Goal: Task Accomplishment & Management: Manage account settings

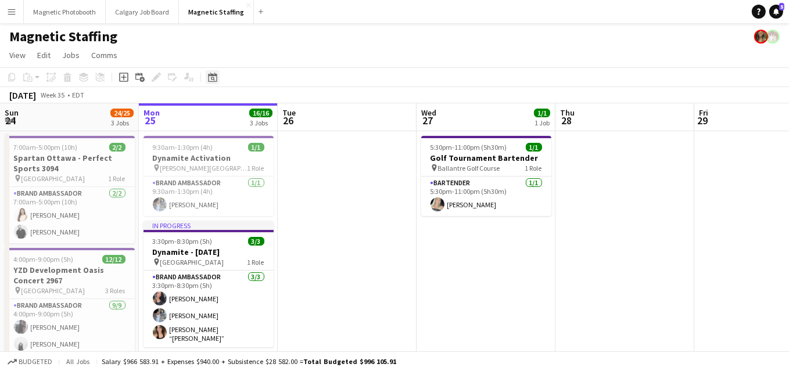
drag, startPoint x: 0, startPoint y: 0, endPoint x: 210, endPoint y: 76, distance: 223.7
click at [210, 76] on icon "Date picker" at bounding box center [212, 77] width 9 height 9
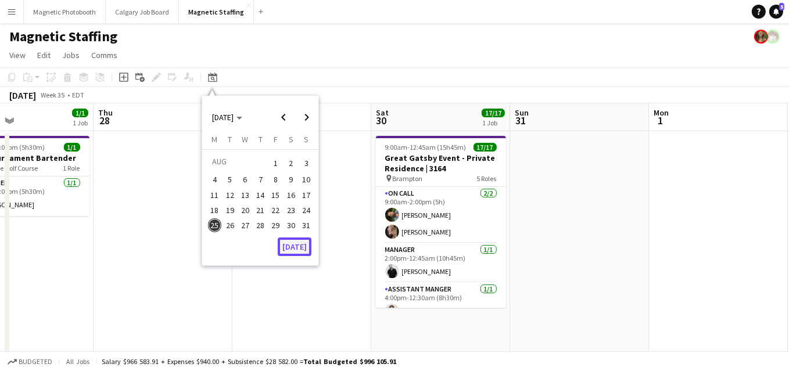
click at [303, 245] on button "[DATE]" at bounding box center [295, 247] width 34 height 19
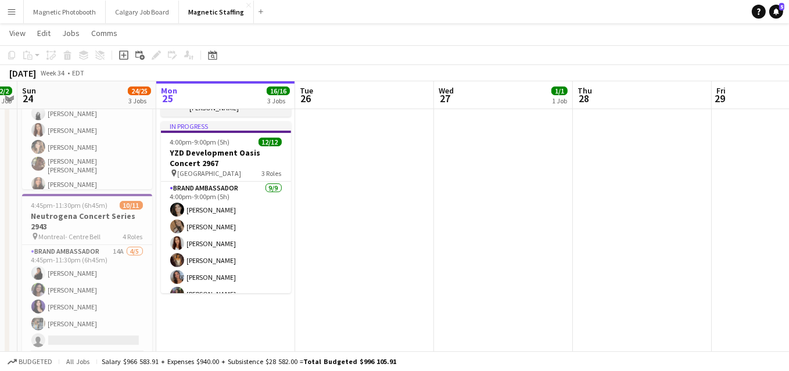
scroll to position [1, 0]
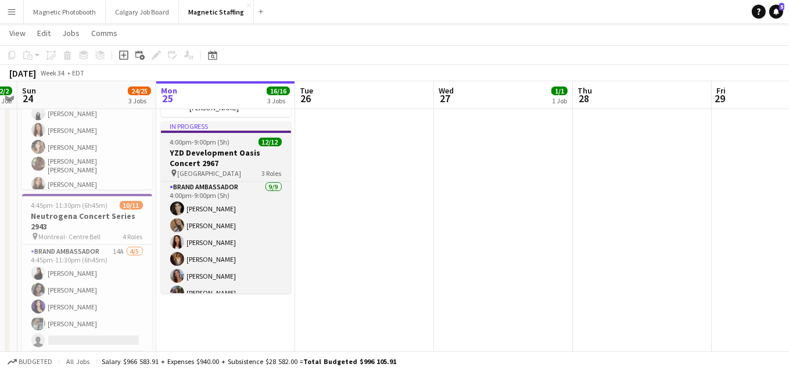
click at [170, 148] on h3 "YZD Development Oasis Concert 2967" at bounding box center [226, 158] width 130 height 21
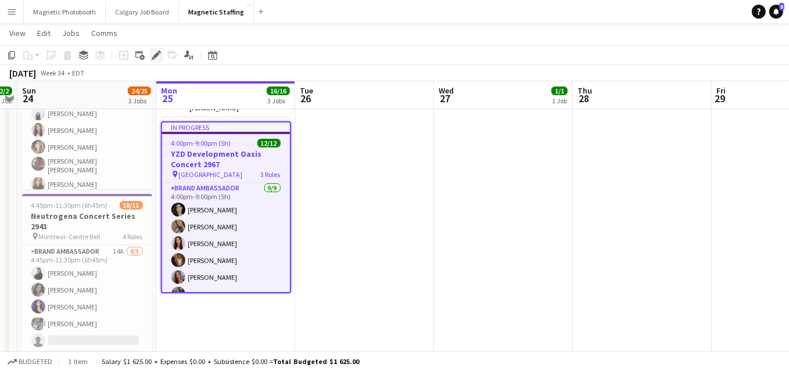
click at [153, 58] on icon "Edit" at bounding box center [156, 55] width 9 height 9
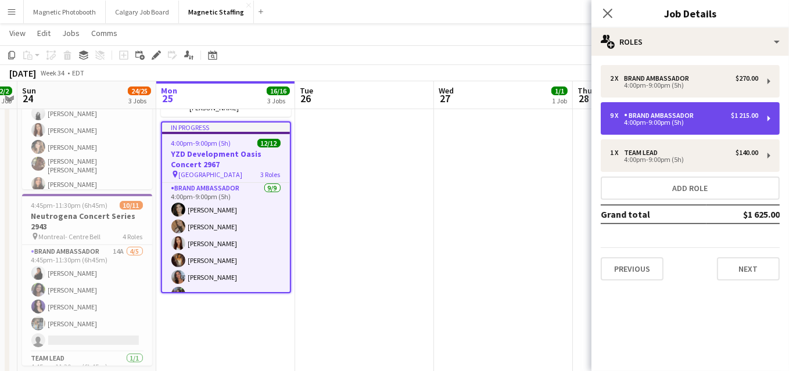
click at [635, 123] on div "4:00pm-9:00pm (5h)" at bounding box center [684, 123] width 148 height 6
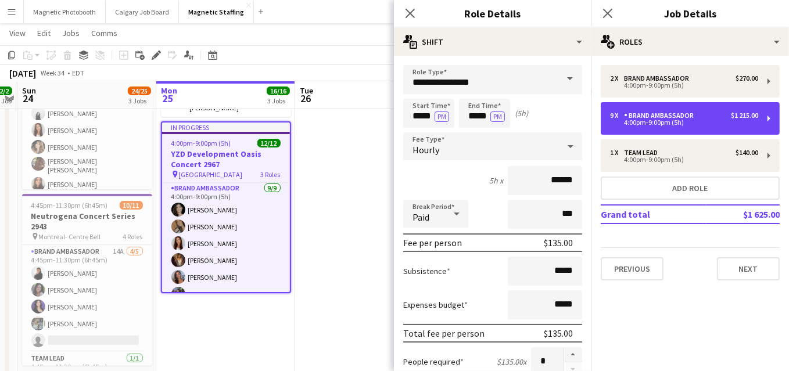
scroll to position [414, 0]
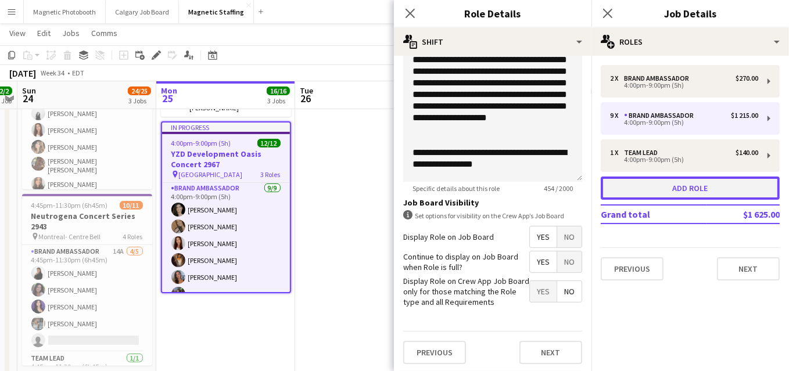
click at [661, 184] on button "Add role" at bounding box center [690, 188] width 179 height 23
type input "**********"
type input "*****"
type input "******"
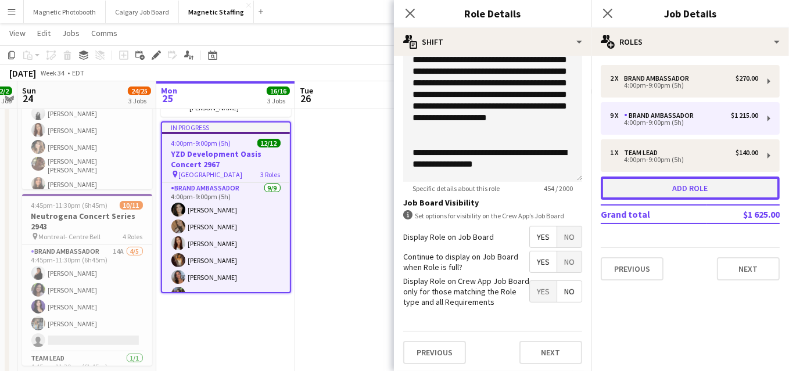
type input "*"
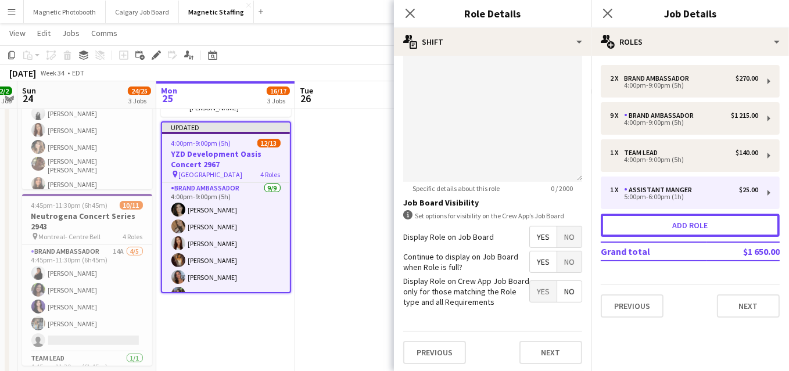
scroll to position [0, 0]
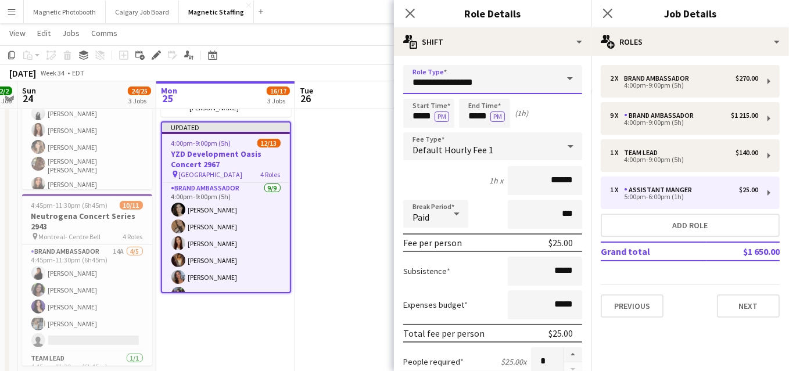
drag, startPoint x: 488, startPoint y: 82, endPoint x: 309, endPoint y: 78, distance: 179.0
click at [313, 80] on body "Menu Boards Boards Boards All jobs Status Workforce Workforce My Workforce Recr…" at bounding box center [394, 116] width 789 height 693
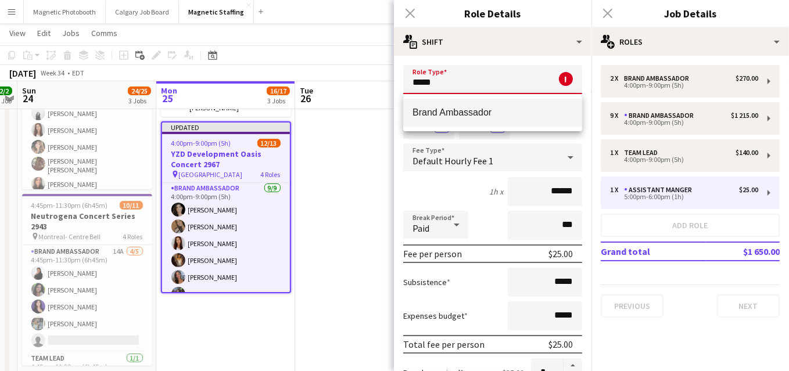
click at [462, 114] on span "Brand Ambassador" at bounding box center [493, 112] width 160 height 11
type input "**********"
type input "******"
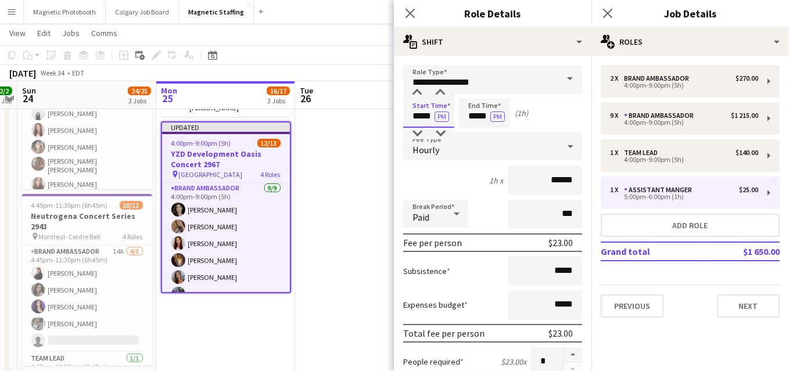
drag, startPoint x: 433, startPoint y: 119, endPoint x: 398, endPoint y: 119, distance: 35.4
type input "*****"
drag, startPoint x: 488, startPoint y: 120, endPoint x: 415, endPoint y: 112, distance: 72.5
click at [418, 116] on div "Start Time ***** PM End Time ***** PM (1h 50m)" at bounding box center [492, 113] width 179 height 29
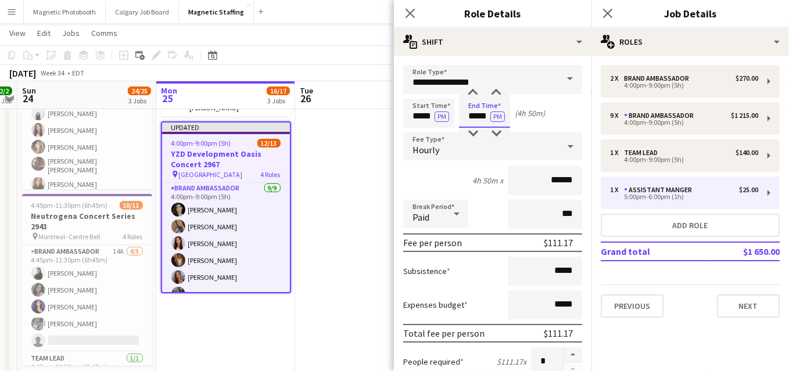
type input "*****"
click at [432, 117] on input "*****" at bounding box center [428, 113] width 51 height 29
type input "*****"
click at [560, 177] on input "******" at bounding box center [545, 180] width 74 height 29
type input "******"
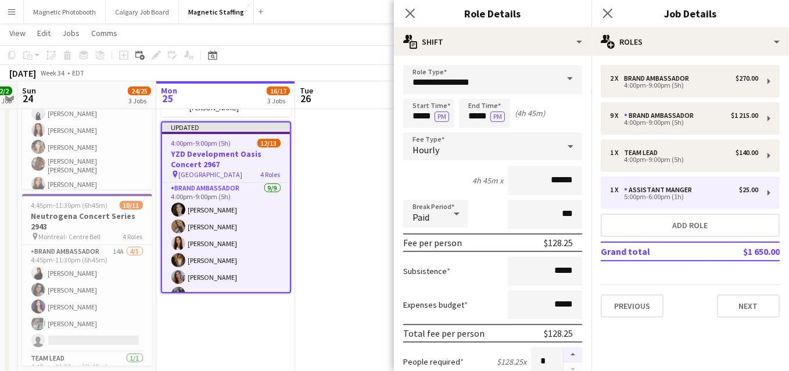
click at [572, 350] on button "button" at bounding box center [573, 354] width 19 height 15
type input "*"
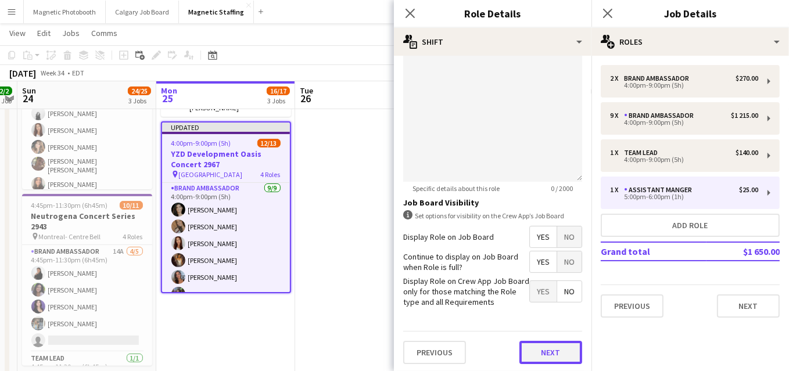
click at [554, 353] on button "Next" at bounding box center [550, 352] width 63 height 23
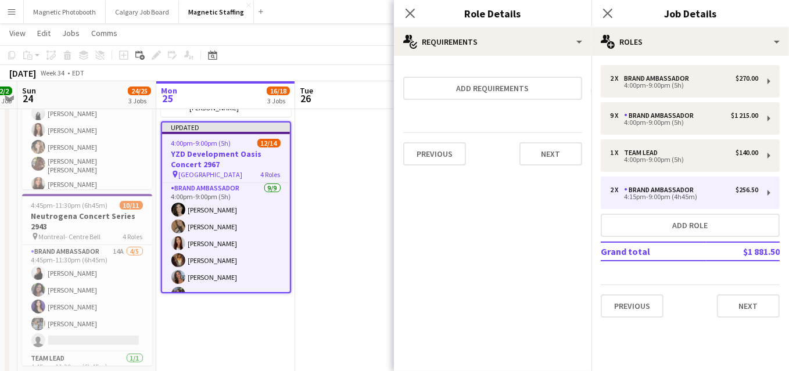
click at [538, 141] on div "Previous Next" at bounding box center [492, 153] width 179 height 42
click at [542, 155] on button "Next" at bounding box center [550, 153] width 63 height 23
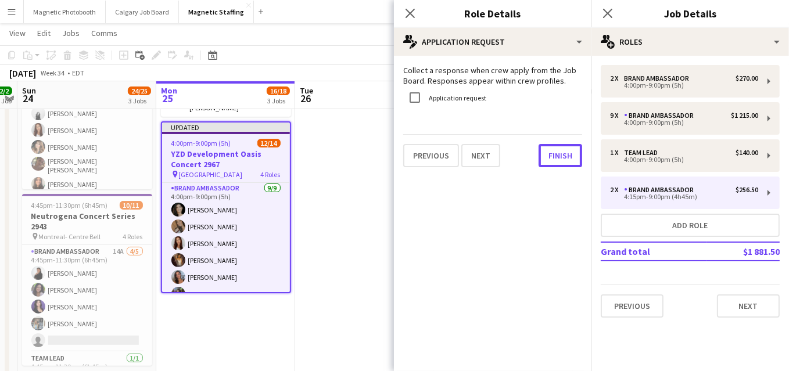
click at [542, 155] on button "Finish" at bounding box center [561, 155] width 44 height 23
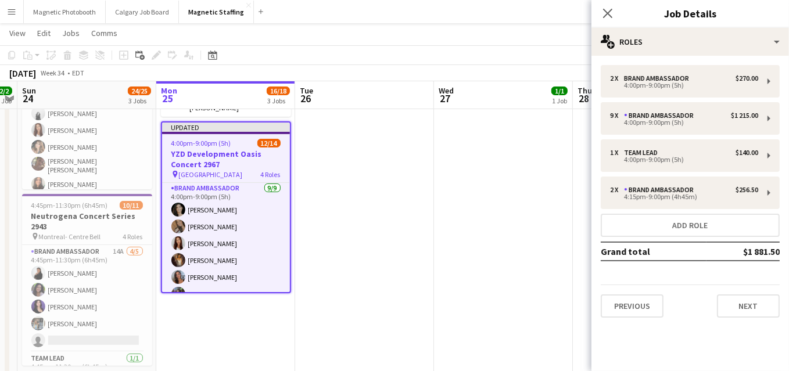
click at [411, 202] on app-date-cell at bounding box center [364, 146] width 139 height 490
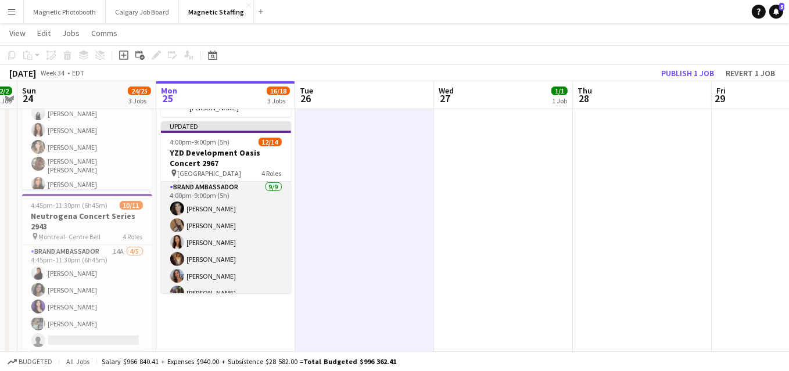
click at [239, 235] on app-card-role "Brand Ambassador 9/9 4:00pm-9:00pm (5h) Katrine Crepaldi erica Musso Luana Cima…" at bounding box center [226, 268] width 130 height 174
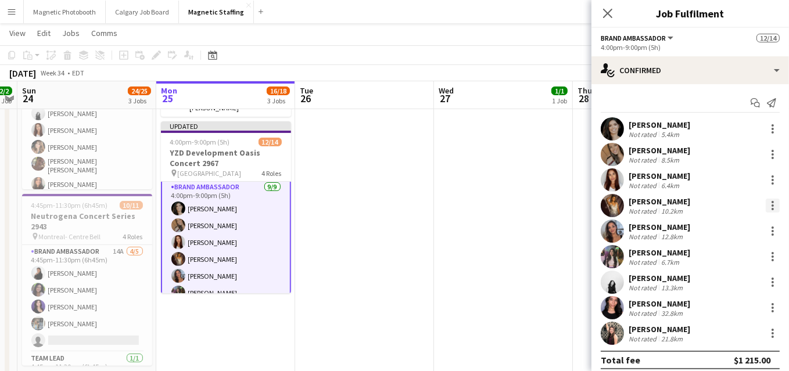
click at [771, 206] on div at bounding box center [773, 206] width 14 height 14
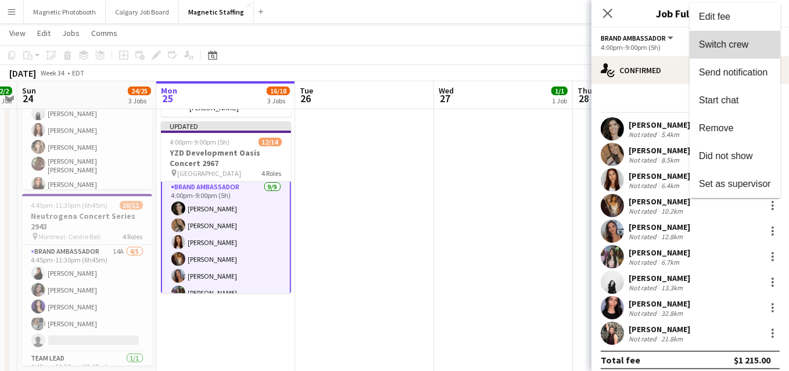
click at [734, 55] on button "Switch crew" at bounding box center [735, 45] width 91 height 28
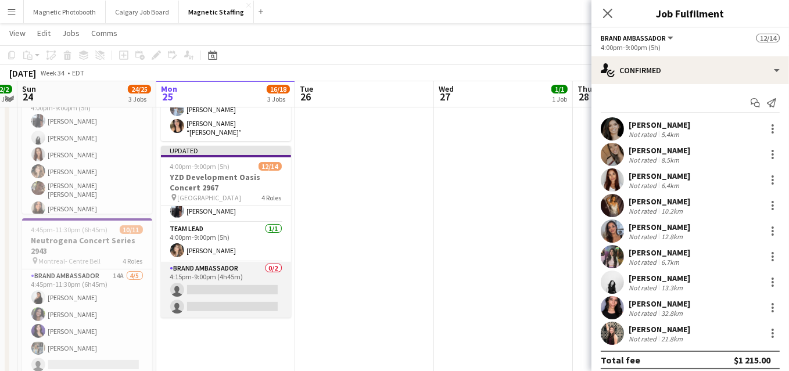
click at [221, 283] on app-card-role "Brand Ambassador 0/2 4:15pm-9:00pm (4h45m) single-neutral-actions single-neutra…" at bounding box center [226, 290] width 130 height 56
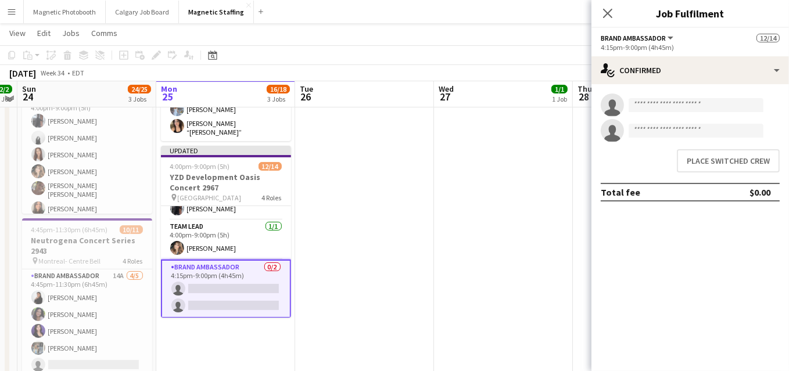
scroll to position [214, 0]
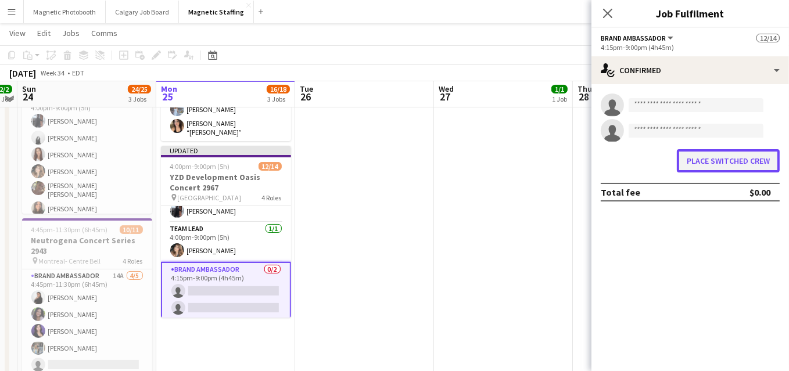
click at [693, 171] on button "Place switched crew" at bounding box center [728, 160] width 103 height 23
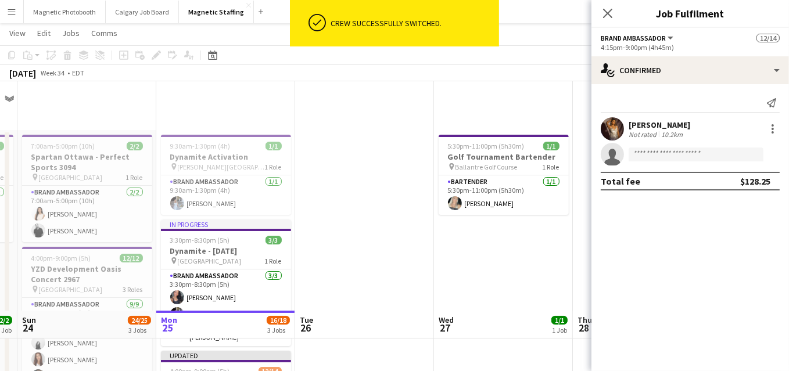
scroll to position [230, 0]
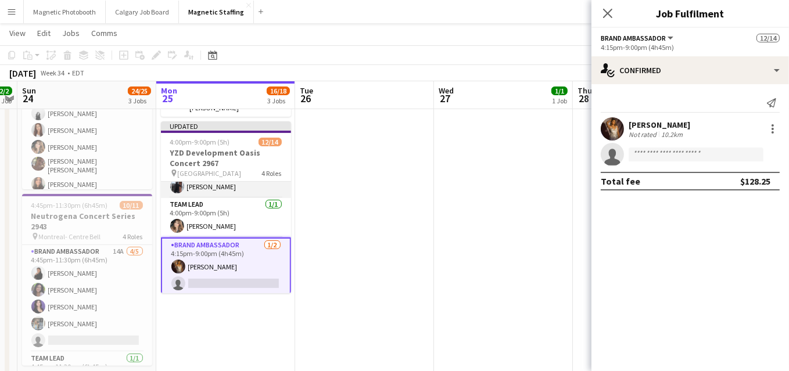
click at [240, 182] on app-card-role "Brand Ambassador 2/2 4:00pm-9:00pm (5h) Wanderson Jacinto Cameron Rodgers" at bounding box center [226, 170] width 130 height 56
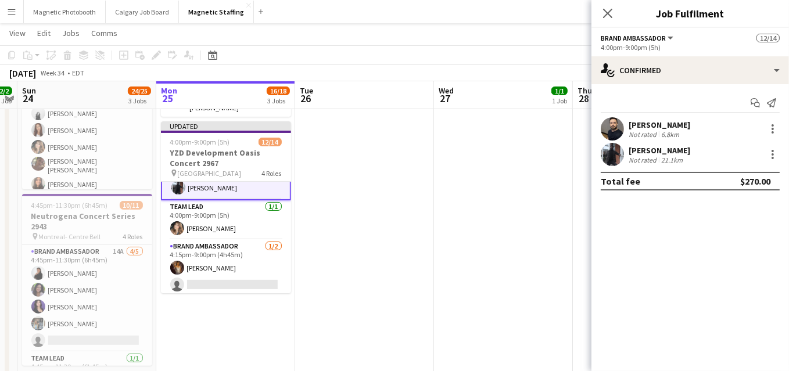
scroll to position [216, 0]
click at [774, 159] on div at bounding box center [773, 155] width 14 height 14
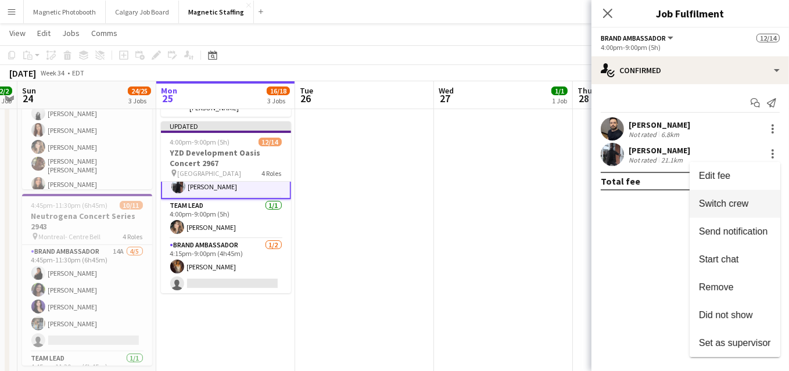
click at [729, 202] on span "Switch crew" at bounding box center [723, 204] width 49 height 10
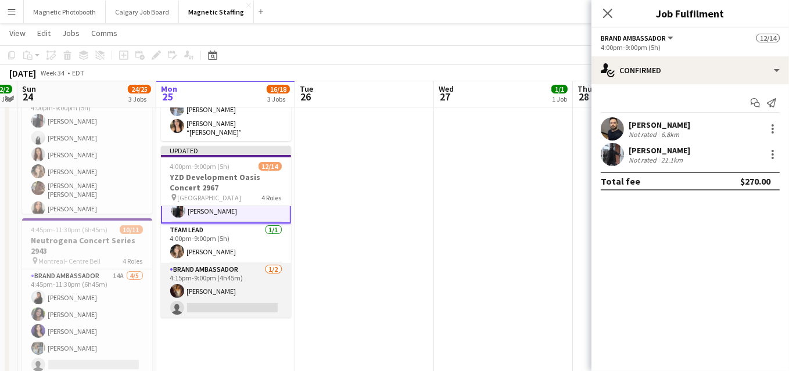
click at [192, 307] on app-card-role "Brand Ambassador 1/2 4:15pm-9:00pm (4h45m) Bharvjit Parmar single-neutral-actio…" at bounding box center [226, 291] width 130 height 56
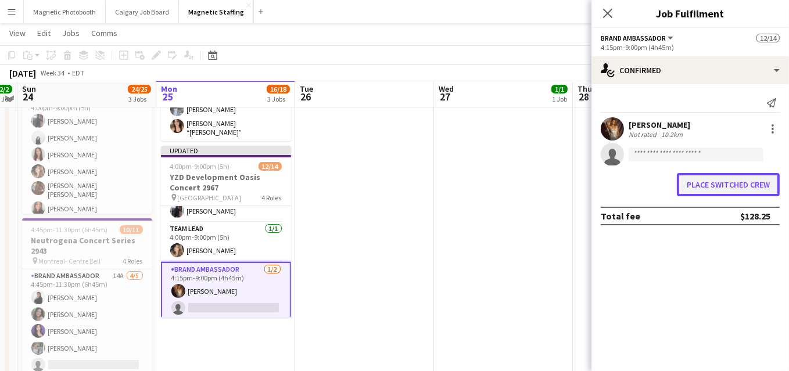
click at [736, 184] on button "Place switched crew" at bounding box center [728, 184] width 103 height 23
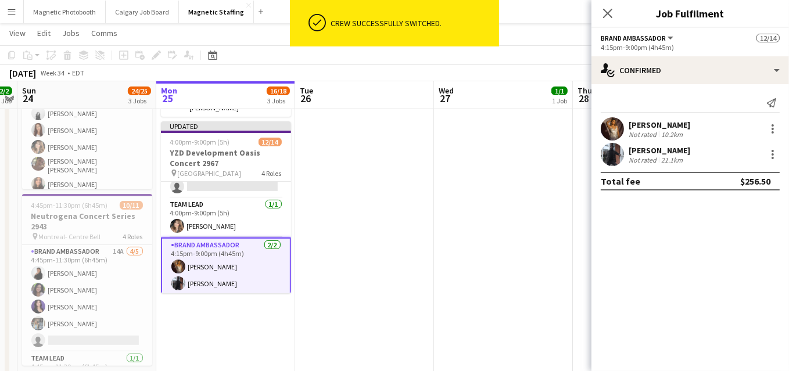
scroll to position [230, 0]
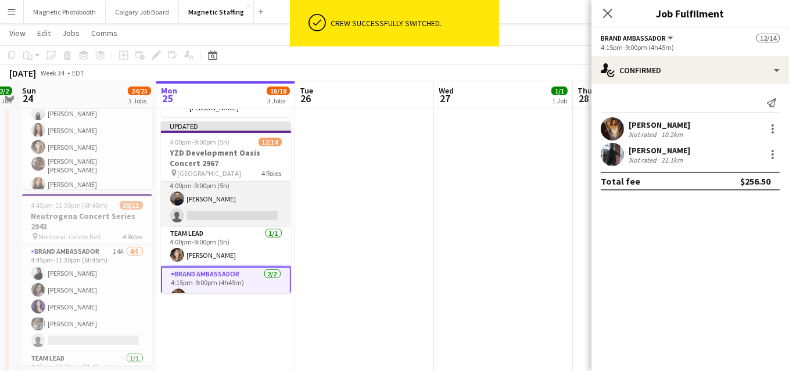
click at [247, 199] on app-card-role "Brand Ambassador 2A 1/2 4:00pm-9:00pm (5h) Wanderson Jacinto single-neutral-act…" at bounding box center [226, 199] width 130 height 56
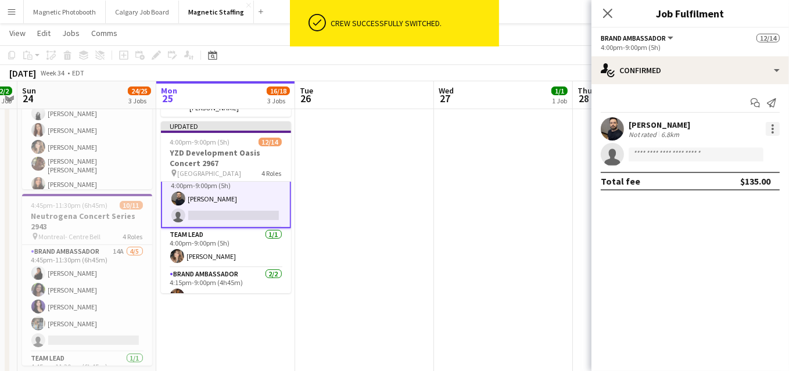
click at [772, 124] on div at bounding box center [773, 129] width 14 height 14
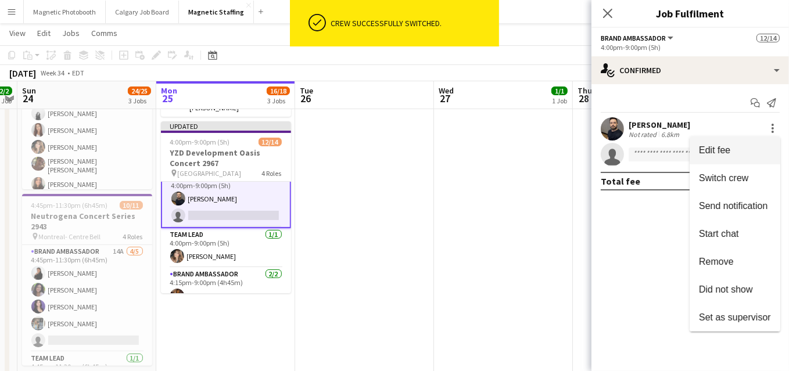
click at [757, 141] on button "Edit fee" at bounding box center [735, 151] width 91 height 28
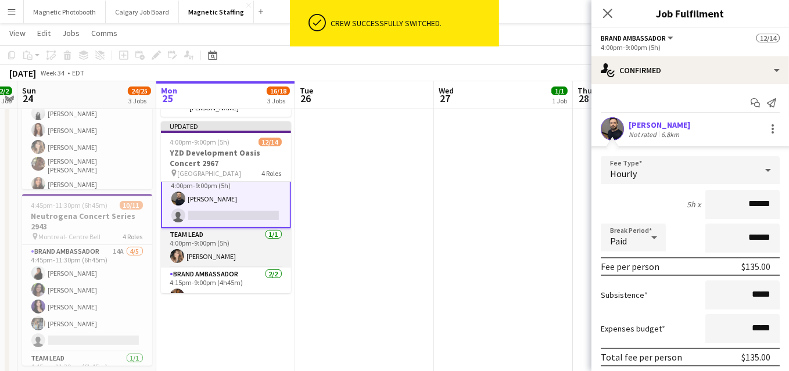
click at [239, 252] on app-card-role "Team Lead 1/1 4:00pm-9:00pm (5h) Cassie Sanchez" at bounding box center [226, 248] width 130 height 40
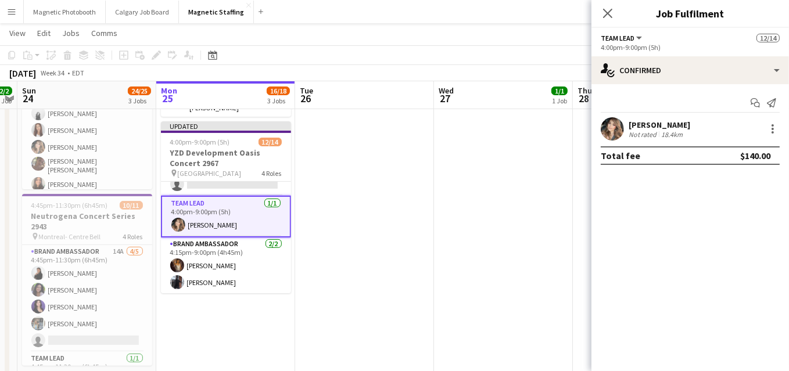
click at [239, 252] on app-card-role "Brand Ambassador 2/2 4:15pm-9:00pm (4h45m) Bharvjit Parmar Cameron Rodgers" at bounding box center [226, 266] width 130 height 56
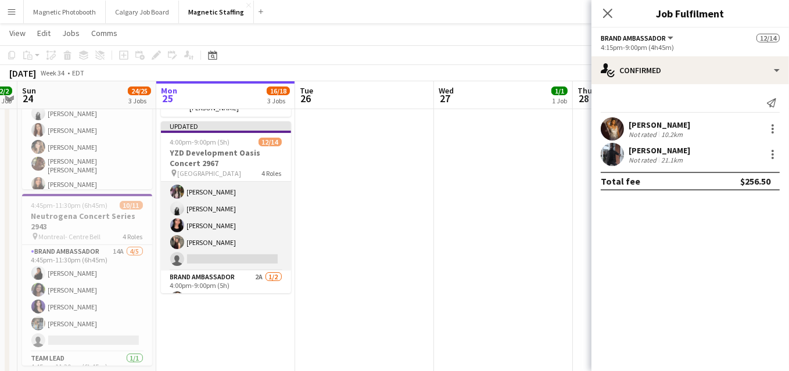
click at [245, 209] on app-card-role "Brand Ambassador 6A 8/9 4:00pm-9:00pm (5h) Katrine Crepaldi erica Musso Luana C…" at bounding box center [226, 183] width 130 height 174
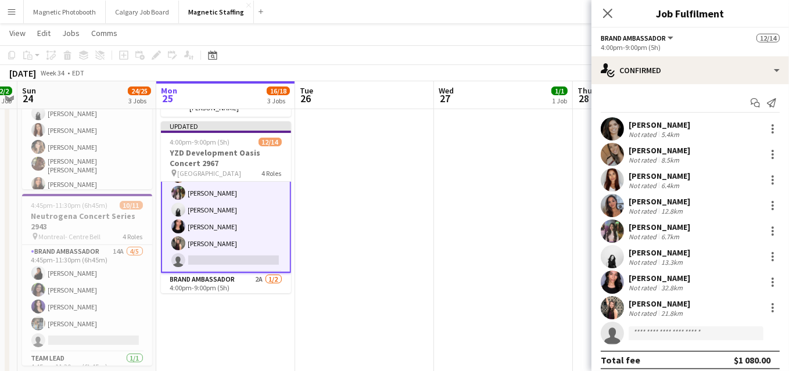
scroll to position [87, 0]
click at [777, 127] on div at bounding box center [773, 129] width 14 height 14
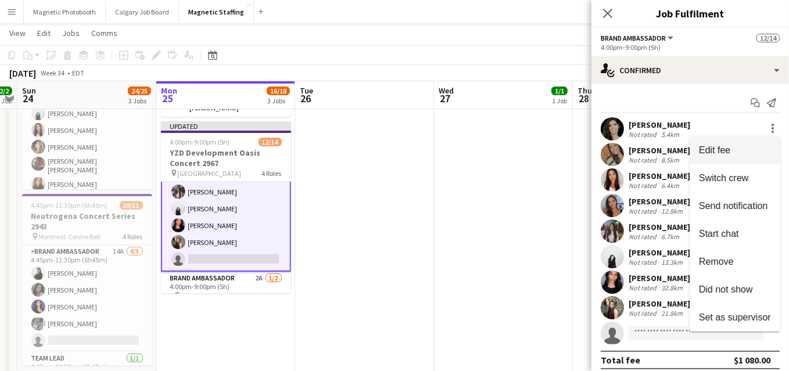
click at [758, 145] on button "Edit fee" at bounding box center [735, 151] width 91 height 28
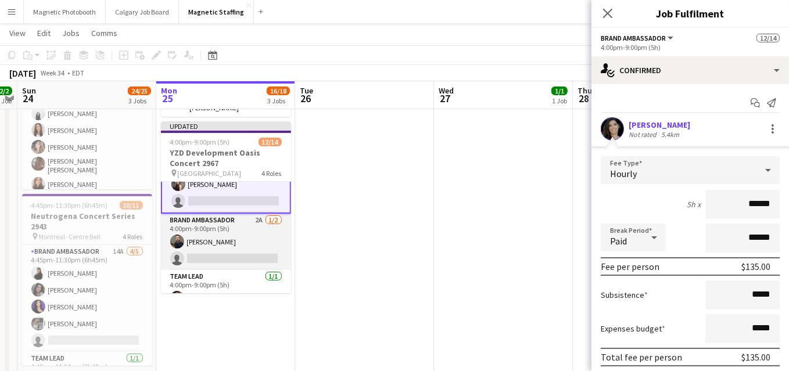
click at [234, 241] on app-card-role "Brand Ambassador 2A 1/2 4:00pm-9:00pm (5h) Wanderson Jacinto single-neutral-act…" at bounding box center [226, 242] width 130 height 56
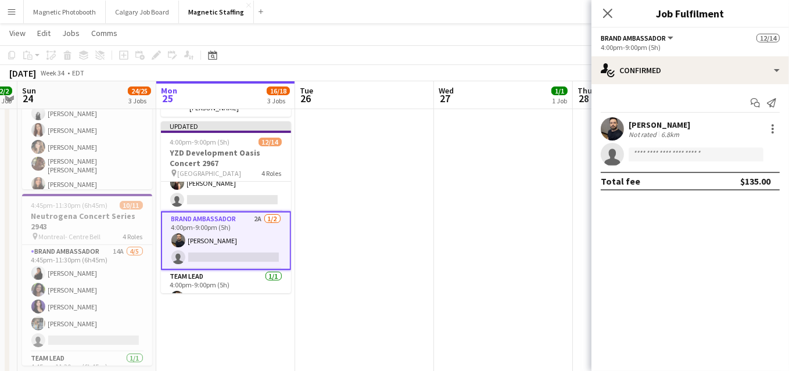
scroll to position [144, 0]
click at [779, 128] on div at bounding box center [773, 129] width 14 height 14
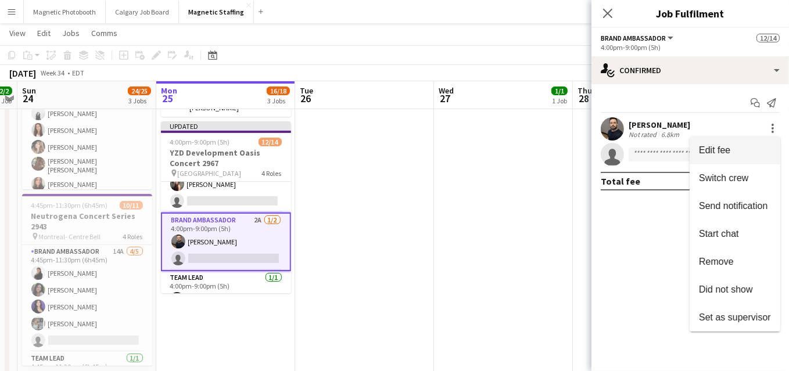
click at [766, 144] on button "Edit fee" at bounding box center [735, 151] width 91 height 28
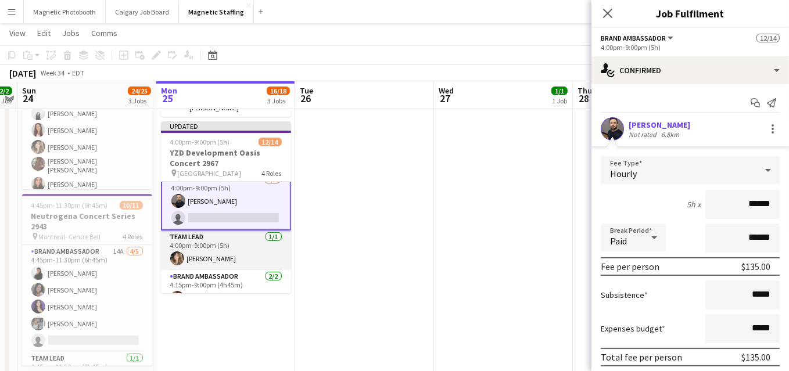
click at [198, 253] on app-card-role "Team Lead 1/1 4:00pm-9:00pm (5h) Cassie Sanchez" at bounding box center [226, 251] width 130 height 40
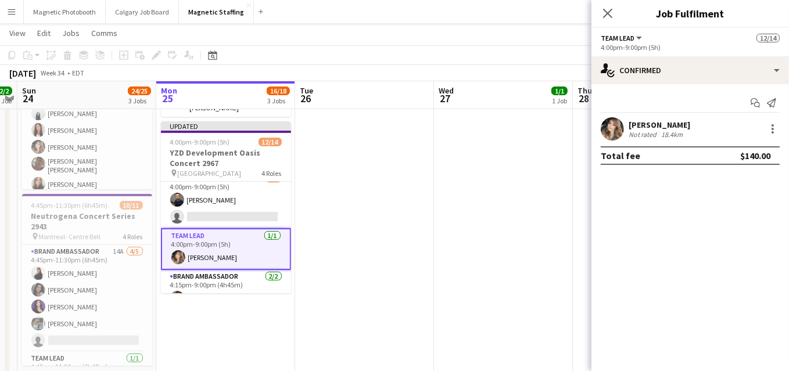
scroll to position [183, 0]
click at [772, 134] on div at bounding box center [773, 129] width 14 height 14
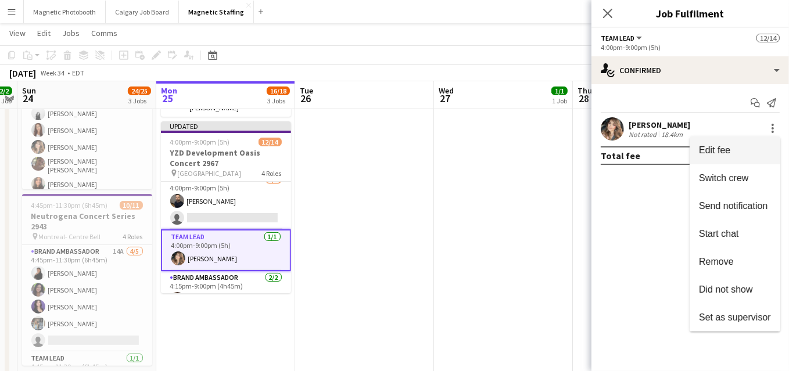
click at [761, 148] on span "Edit fee" at bounding box center [735, 150] width 72 height 10
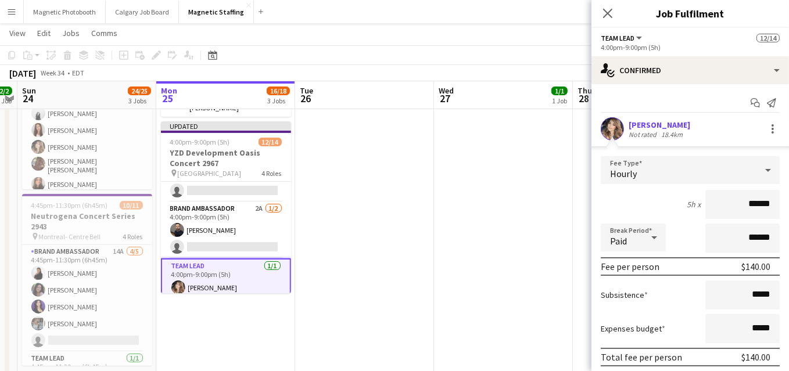
scroll to position [153, 0]
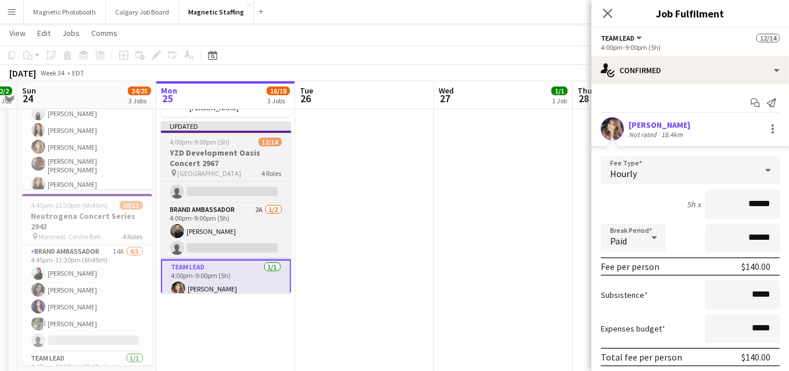
click at [213, 148] on h3 "YZD Development Oasis Concert 2967" at bounding box center [226, 158] width 130 height 21
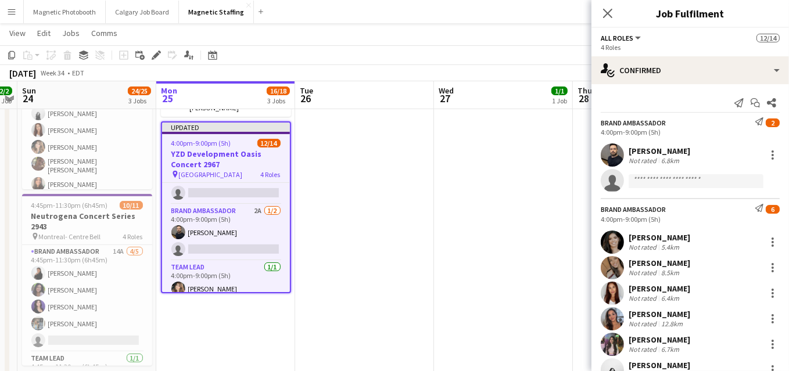
scroll to position [267, 0]
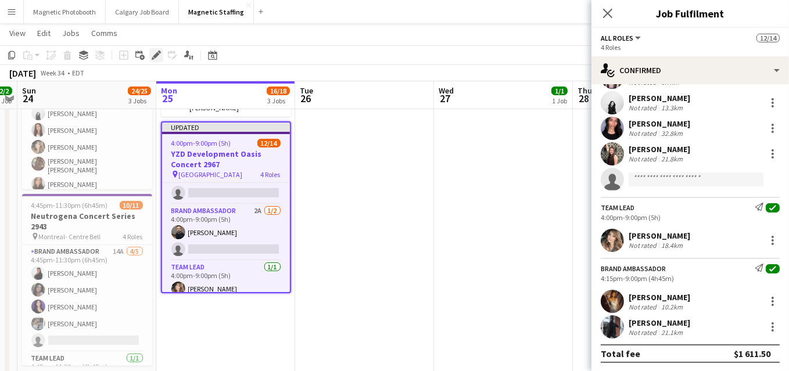
click at [157, 54] on icon at bounding box center [156, 55] width 6 height 6
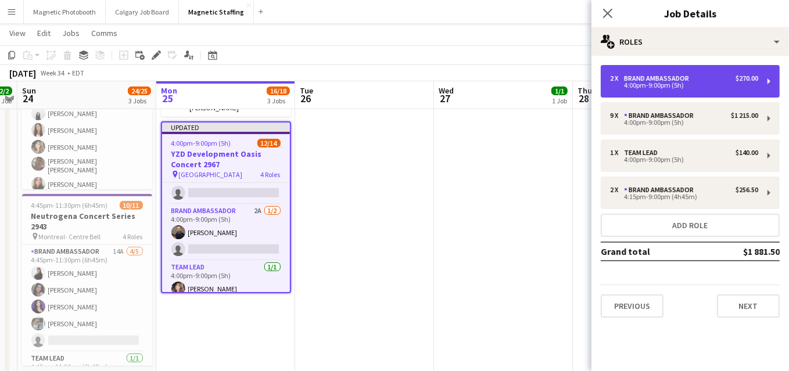
click at [695, 78] on div "2 x Brand Ambassador $270.00" at bounding box center [684, 78] width 148 height 8
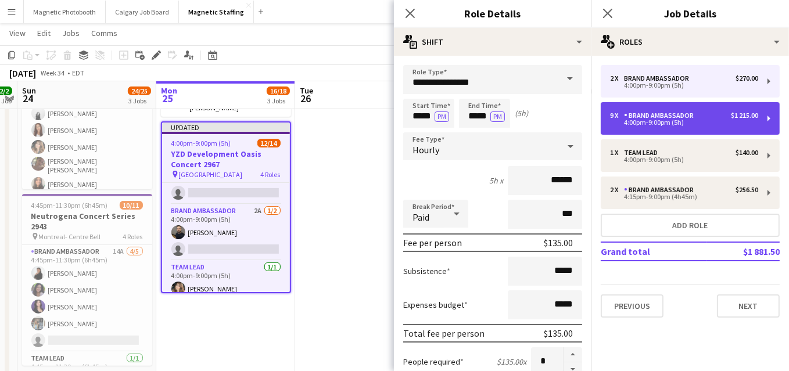
click at [664, 116] on div "Brand Ambassador" at bounding box center [661, 116] width 74 height 8
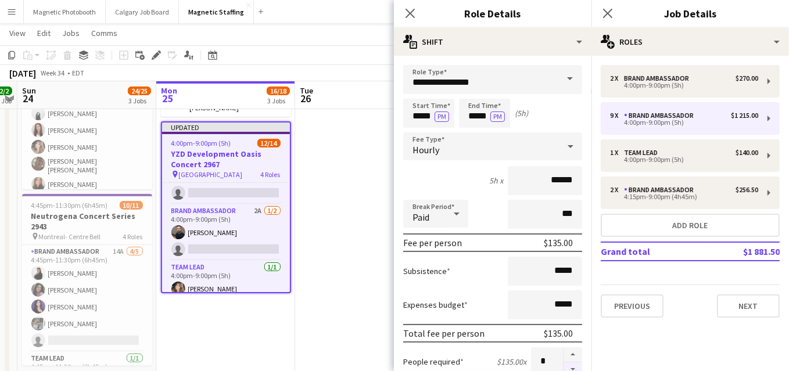
click at [571, 367] on button "button" at bounding box center [573, 370] width 19 height 15
type input "*"
click at [571, 367] on div at bounding box center [572, 361] width 19 height 29
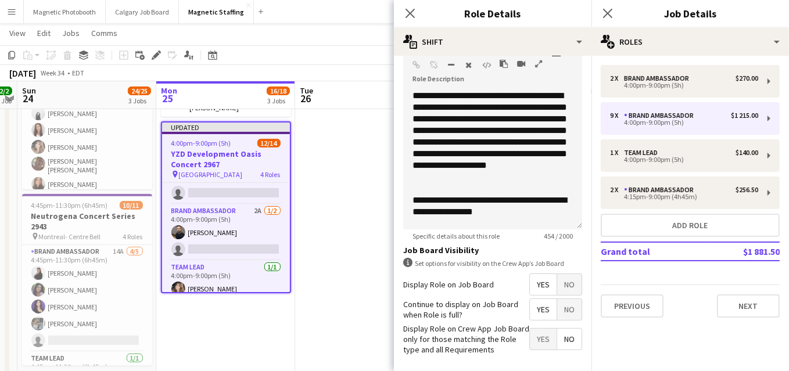
scroll to position [414, 0]
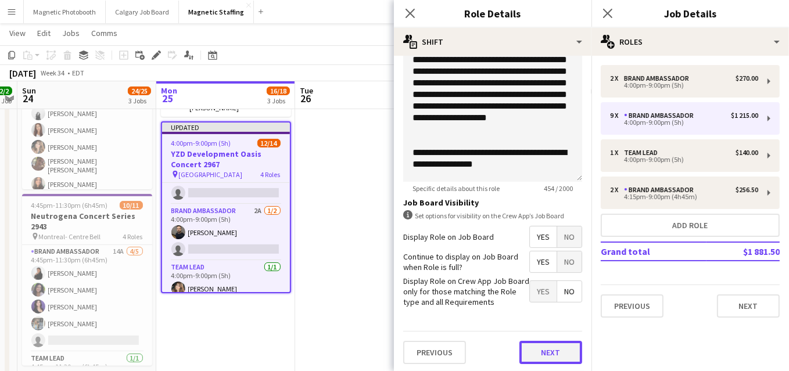
click at [554, 352] on button "Next" at bounding box center [550, 352] width 63 height 23
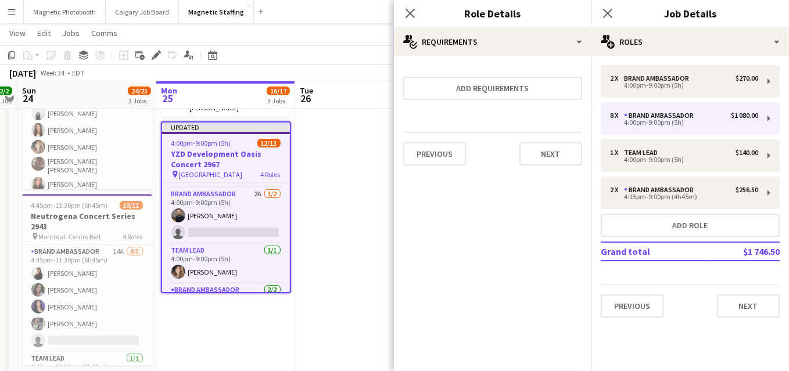
scroll to position [0, 0]
click at [552, 148] on button "Next" at bounding box center [550, 153] width 63 height 23
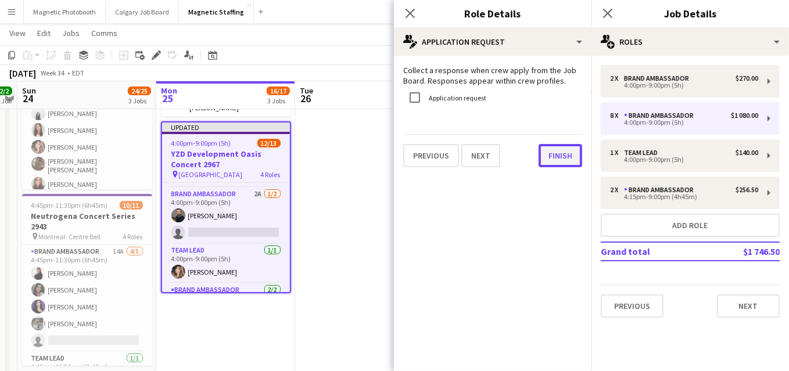
click at [551, 151] on button "Finish" at bounding box center [561, 155] width 44 height 23
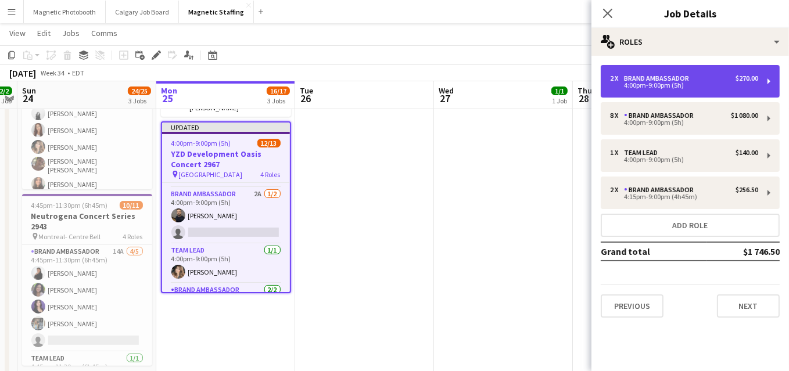
click at [646, 83] on div "4:00pm-9:00pm (5h)" at bounding box center [684, 86] width 148 height 6
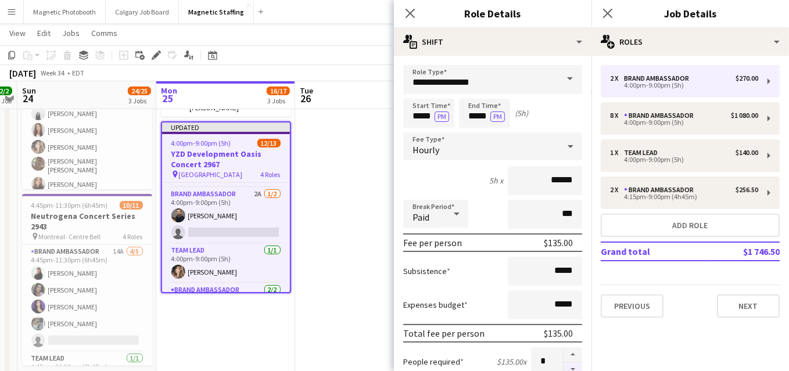
click at [570, 366] on button "button" at bounding box center [573, 370] width 19 height 15
type input "*"
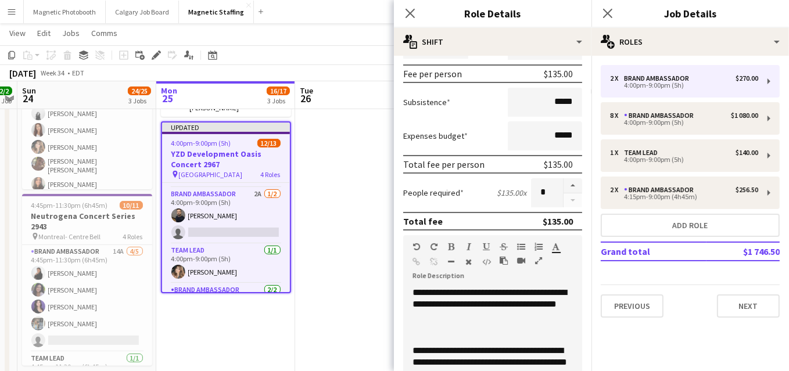
scroll to position [354, 0]
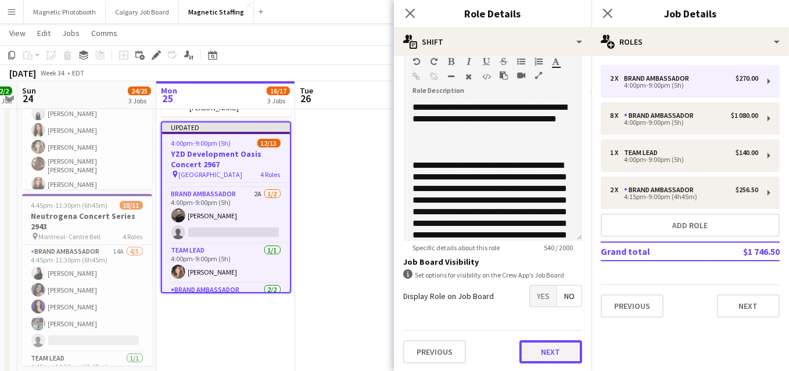
click at [553, 354] on button "Next" at bounding box center [550, 352] width 63 height 23
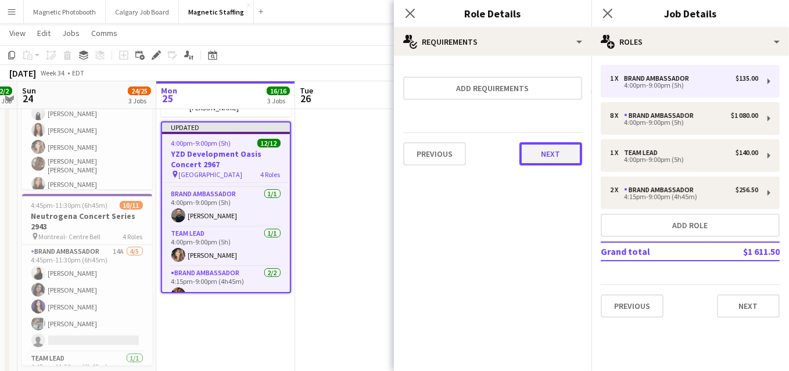
click at [562, 161] on button "Next" at bounding box center [550, 153] width 63 height 23
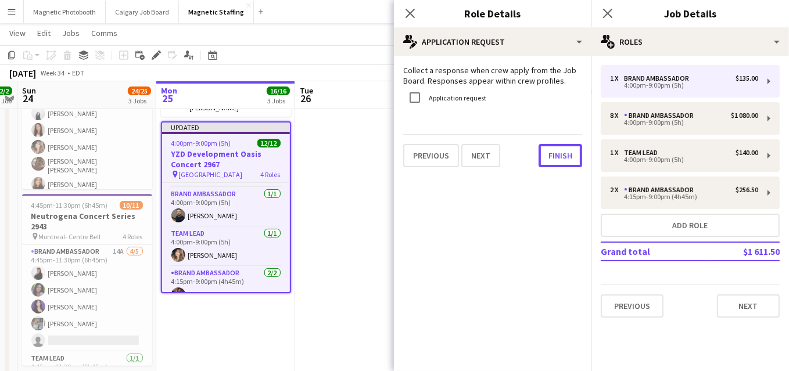
click at [562, 161] on button "Finish" at bounding box center [561, 155] width 44 height 23
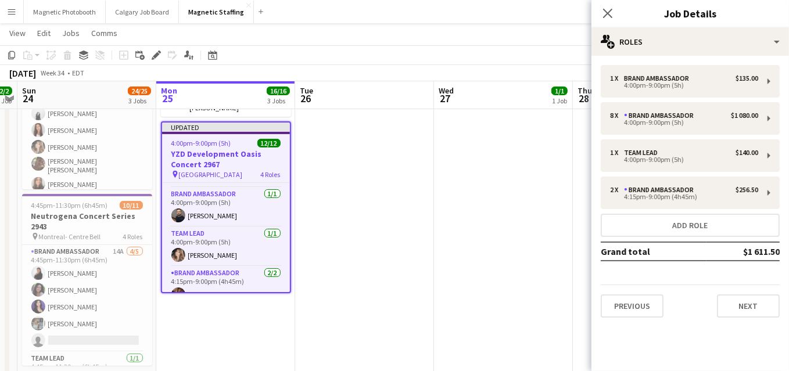
click at [456, 203] on app-date-cell "5:30pm-11:00pm (5h30m) 1/1 Golf Tournament Bartender pin Ballantre Golf Course …" at bounding box center [503, 146] width 139 height 490
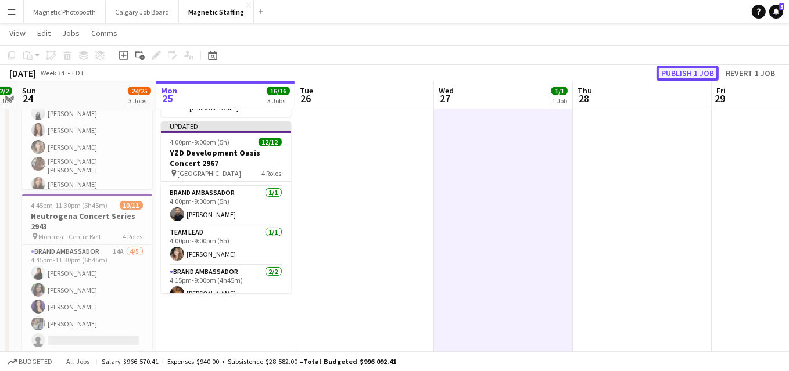
click at [685, 69] on button "Publish 1 job" at bounding box center [688, 73] width 62 height 15
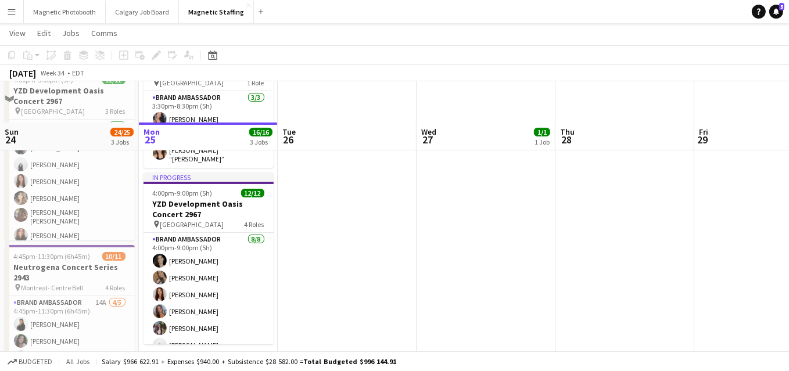
scroll to position [248, 0]
